Goal: Task Accomplishment & Management: Complete application form

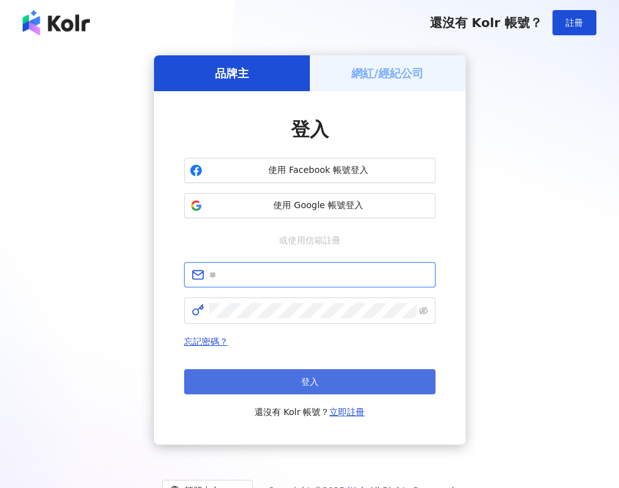
type input "**********"
click at [269, 374] on button "登入" at bounding box center [309, 381] width 251 height 25
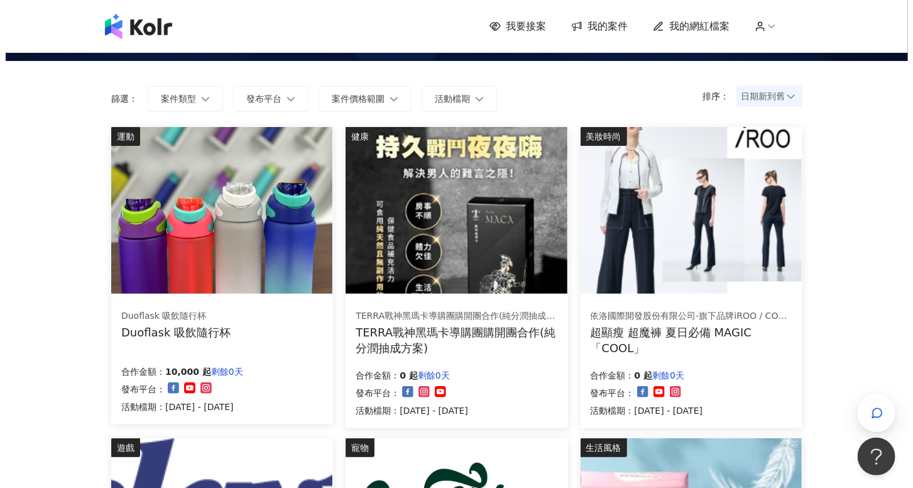
scroll to position [70, 0]
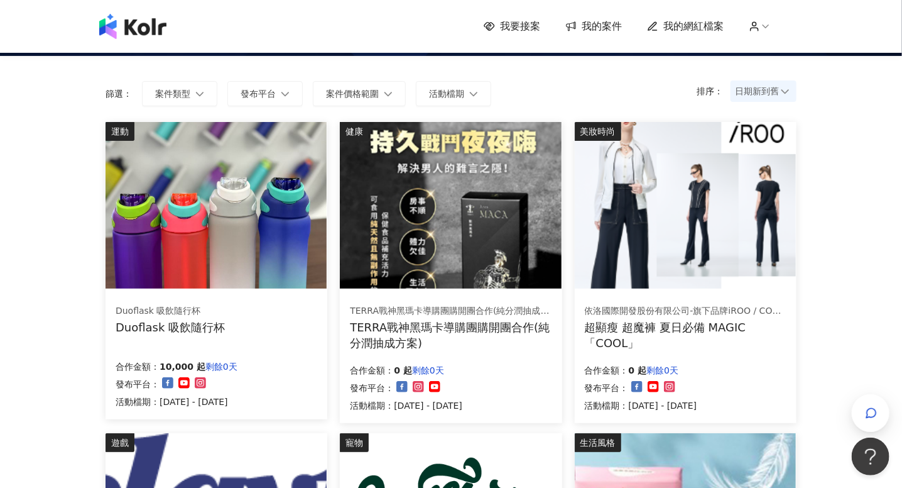
click at [618, 220] on img at bounding box center [685, 205] width 221 height 167
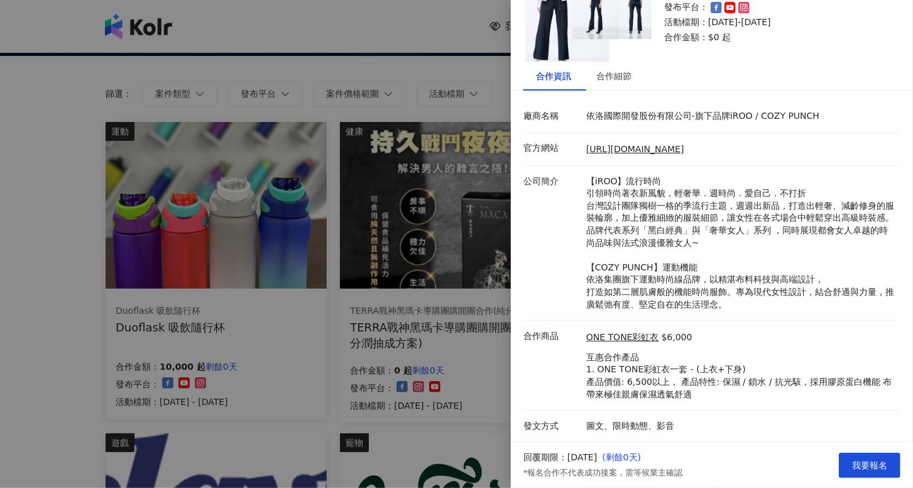
scroll to position [138, 0]
click at [65, 238] on div at bounding box center [456, 244] width 913 height 488
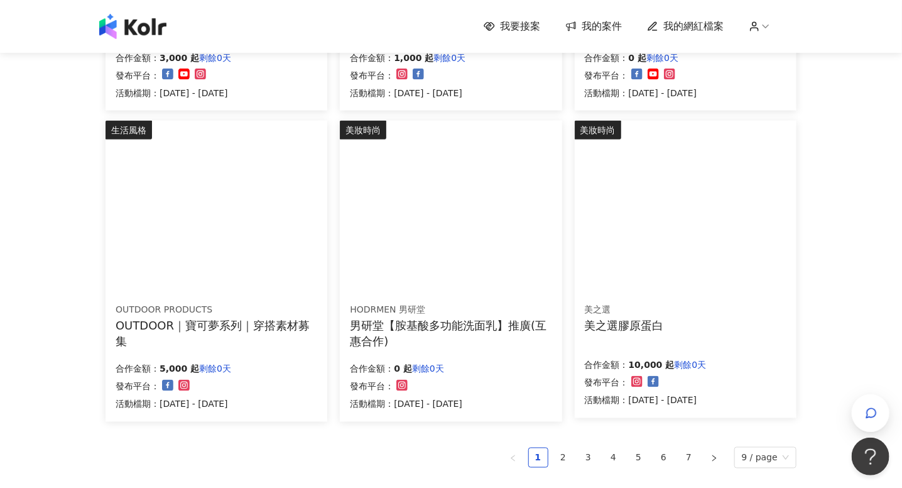
scroll to position [698, 0]
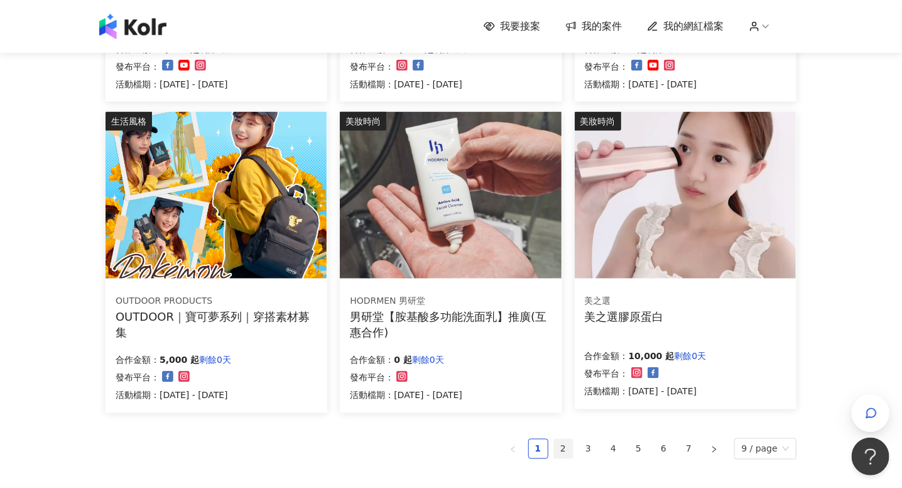
click at [568, 445] on link "2" at bounding box center [563, 448] width 19 height 19
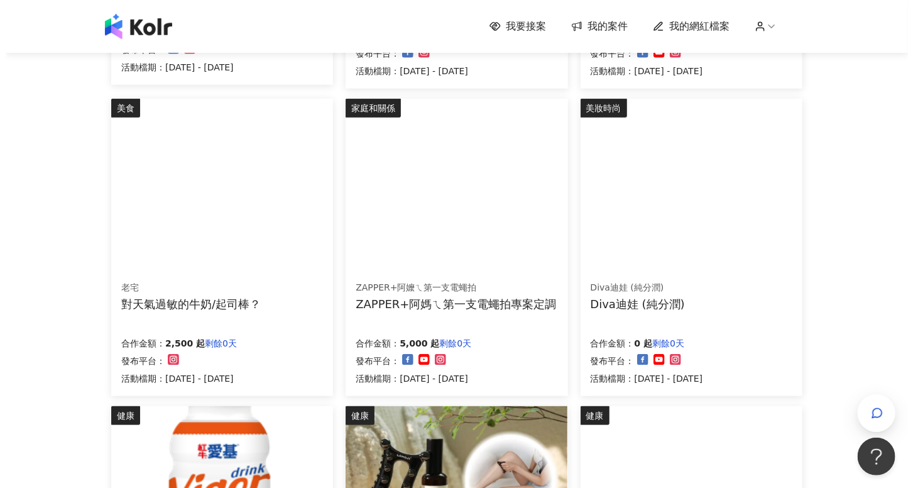
scroll to position [418, 0]
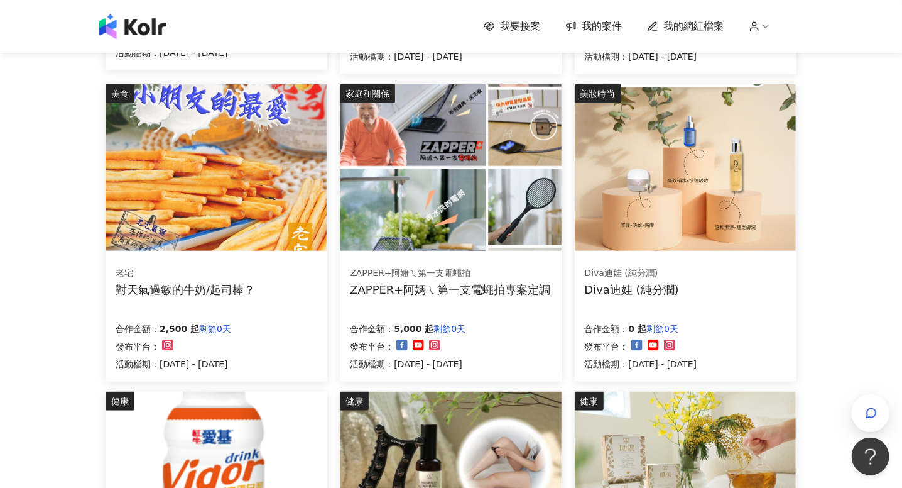
click at [253, 209] on img at bounding box center [216, 167] width 221 height 167
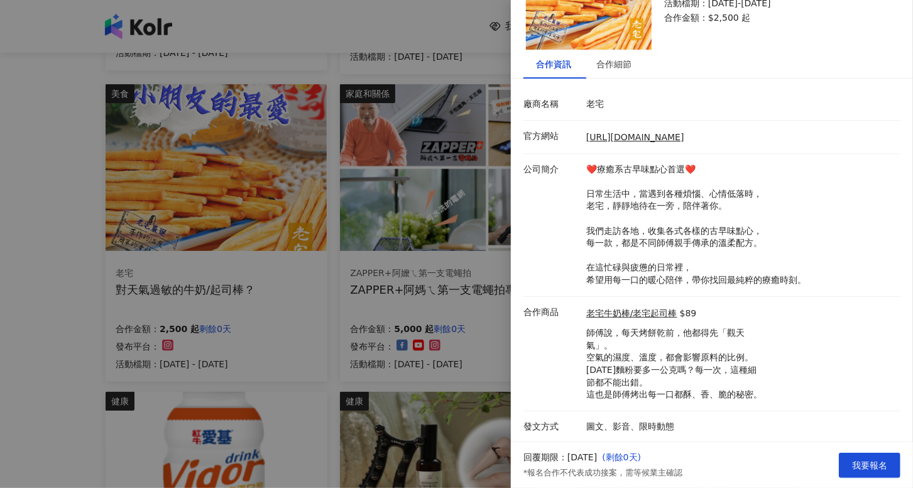
scroll to position [111, 0]
click at [618, 453] on button "我要報名" at bounding box center [870, 464] width 62 height 25
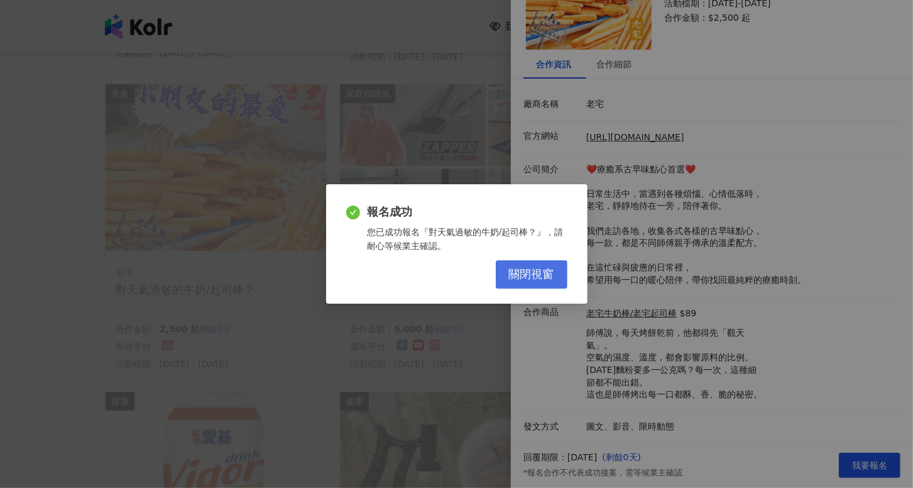
click at [526, 283] on button "關閉視窗" at bounding box center [532, 274] width 72 height 28
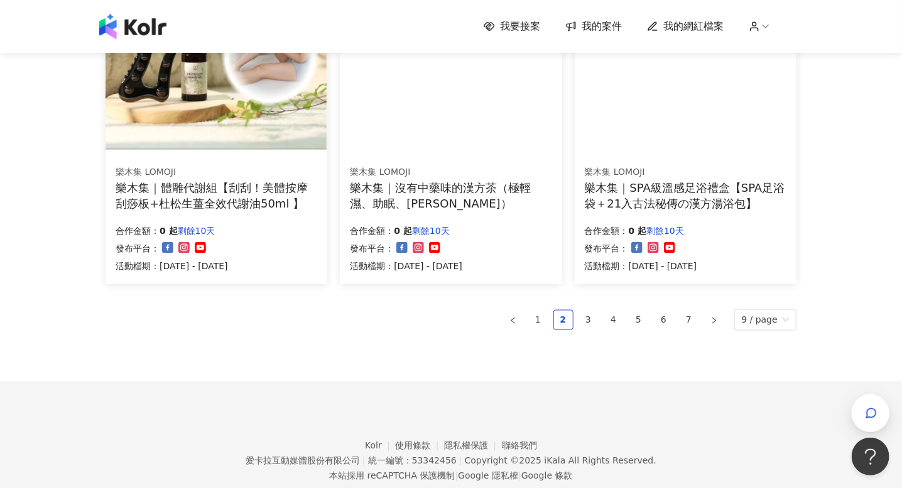
scroll to position [838, 0]
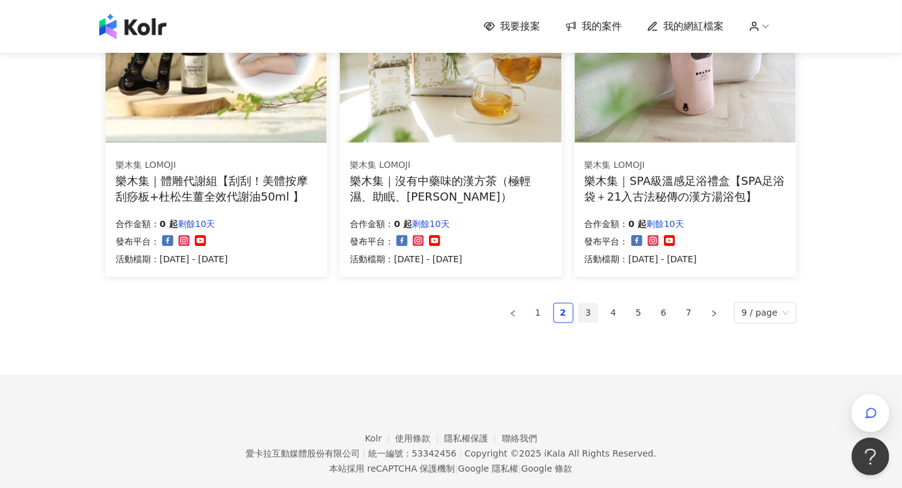
click at [590, 315] on link "3" at bounding box center [588, 312] width 19 height 19
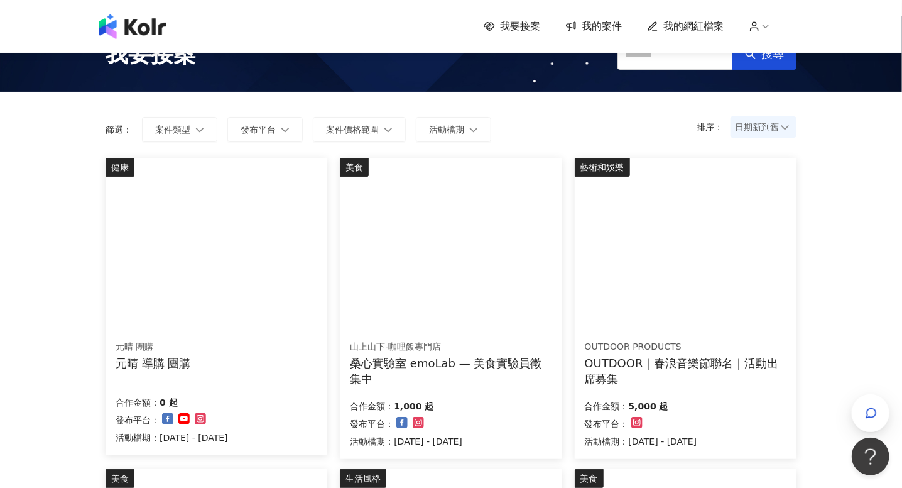
scroll to position [0, 0]
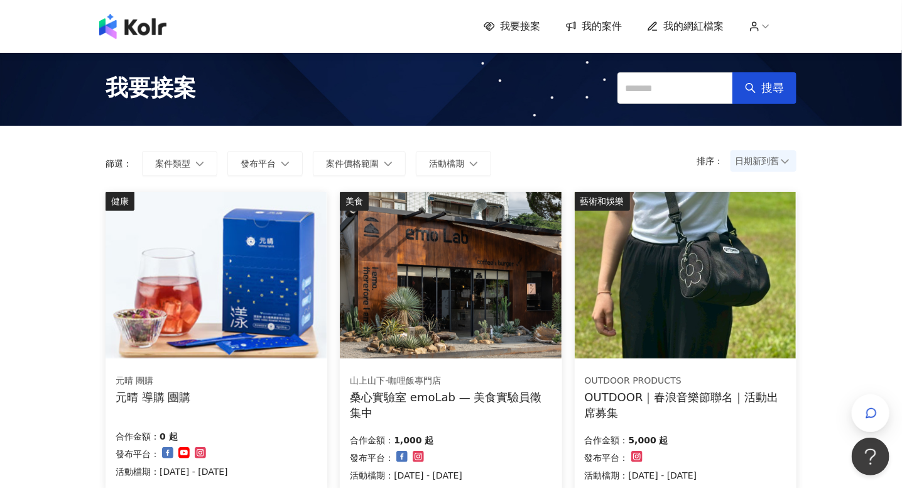
click at [618, 255] on img at bounding box center [685, 275] width 221 height 167
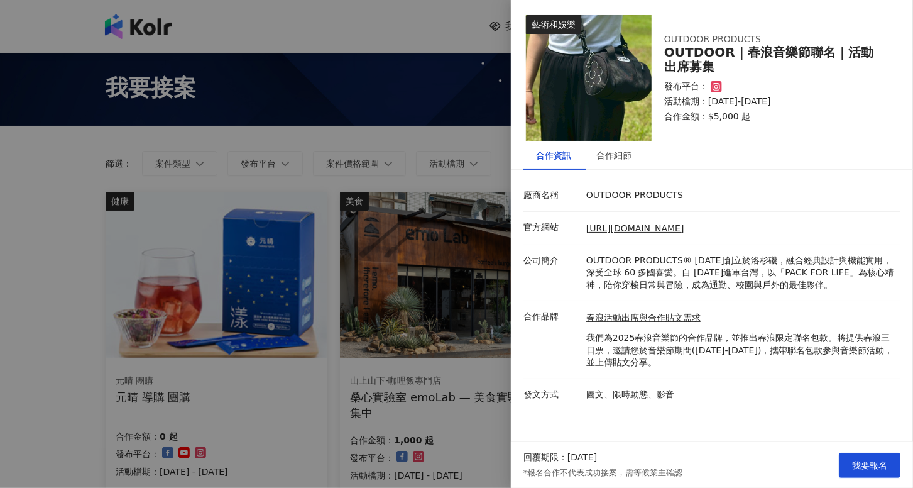
click at [90, 281] on div at bounding box center [456, 244] width 913 height 488
